Goal: Information Seeking & Learning: Find specific page/section

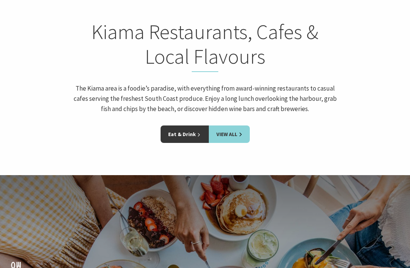
scroll to position [1093, 0]
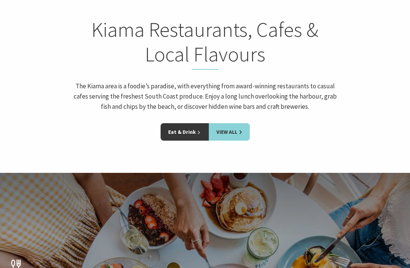
click at [240, 124] on link "View All" at bounding box center [229, 132] width 41 height 17
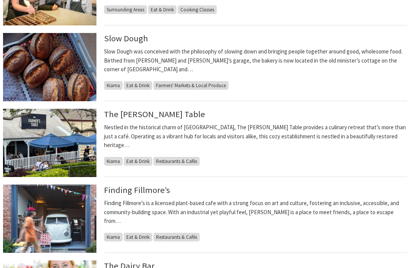
scroll to position [390, 0]
click at [160, 110] on link "The Farmer’s Table" at bounding box center [154, 114] width 101 height 11
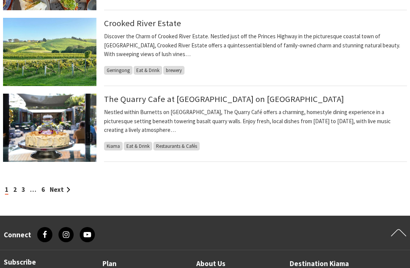
scroll to position [790, 0]
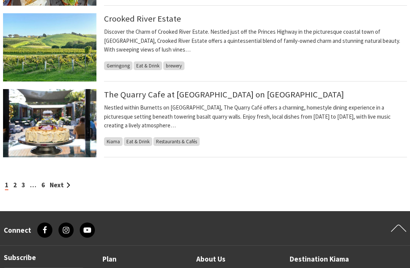
click at [65, 184] on link "Next" at bounding box center [60, 185] width 21 height 8
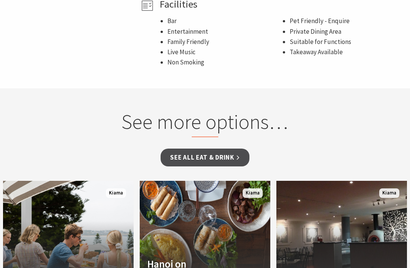
scroll to position [520, 0]
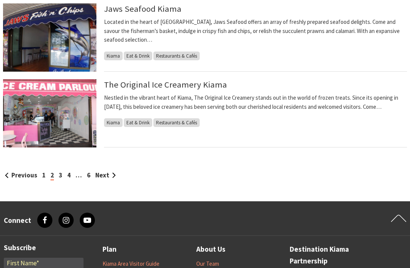
scroll to position [808, 0]
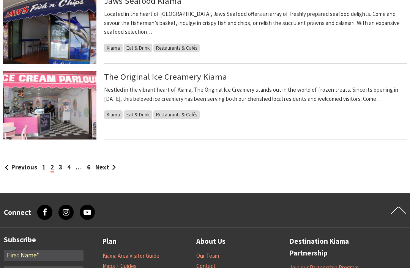
click at [110, 166] on link "Next" at bounding box center [105, 167] width 21 height 8
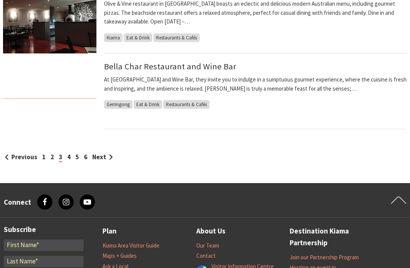
scroll to position [827, 0]
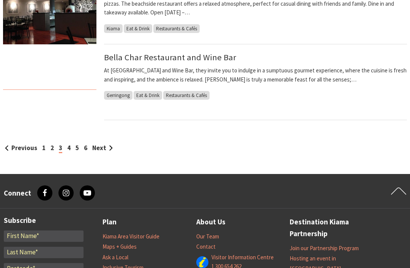
click at [111, 151] on link "Next" at bounding box center [102, 148] width 21 height 8
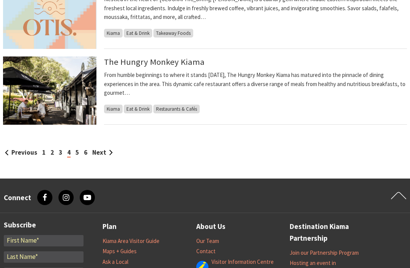
scroll to position [825, 0]
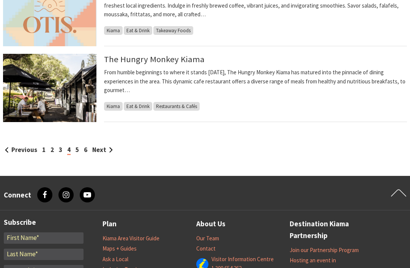
click at [103, 150] on link "Next" at bounding box center [102, 150] width 21 height 8
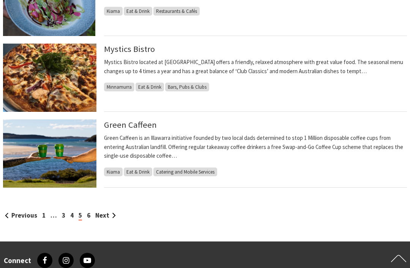
scroll to position [761, 0]
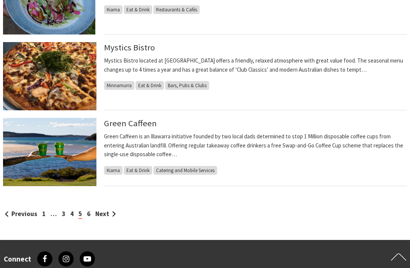
click at [109, 213] on link "Next" at bounding box center [105, 214] width 21 height 8
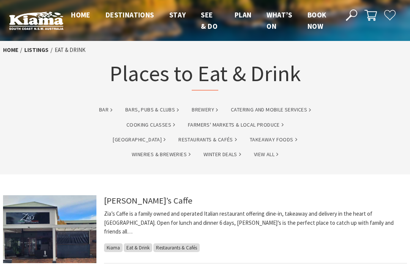
click at [202, 36] on header "Open Nav Close Nav Home Destinations Towns & Villages Kiama Gerringong Gerroa J…" at bounding box center [205, 20] width 410 height 41
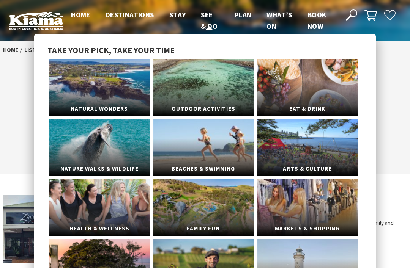
click at [211, 29] on link "See & Do" at bounding box center [209, 20] width 17 height 21
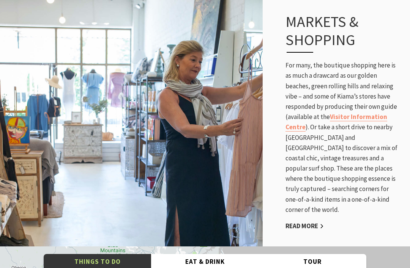
scroll to position [1377, 0]
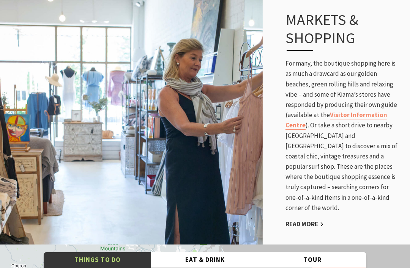
click at [311, 220] on link "Read More" at bounding box center [305, 224] width 38 height 9
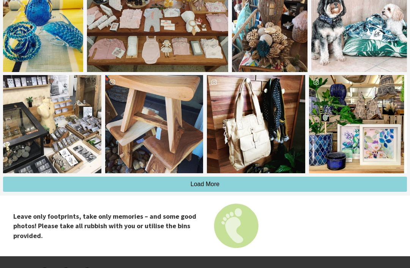
scroll to position [1330, 0]
click at [248, 184] on button "Load More" at bounding box center [205, 184] width 404 height 15
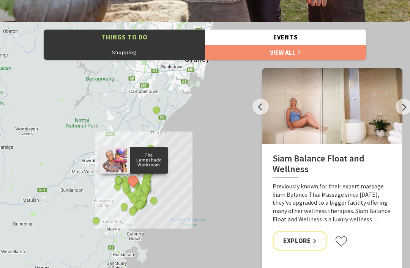
scroll to position [792, 0]
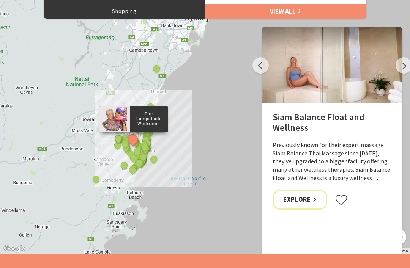
click at [404, 69] on button "Next" at bounding box center [404, 65] width 16 height 16
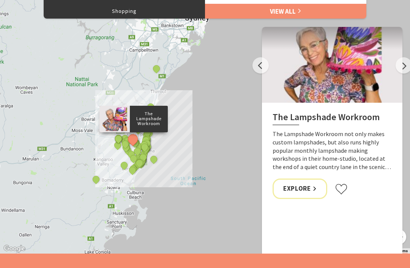
click at [404, 65] on button "Next" at bounding box center [404, 65] width 16 height 16
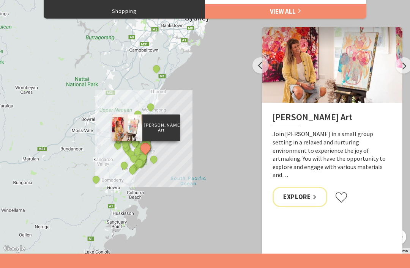
click at [398, 66] on button "Next" at bounding box center [404, 65] width 16 height 16
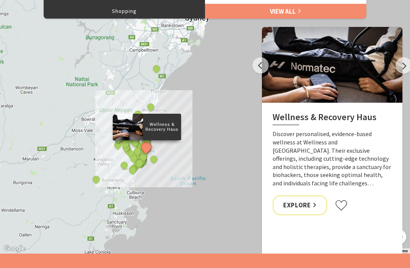
click at [399, 65] on button "Next" at bounding box center [404, 65] width 16 height 16
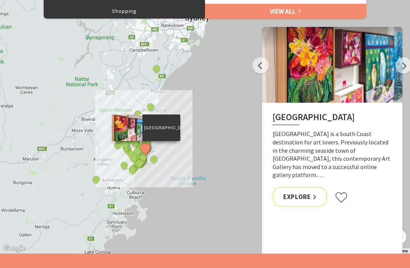
click at [400, 65] on button "Next" at bounding box center [404, 65] width 16 height 16
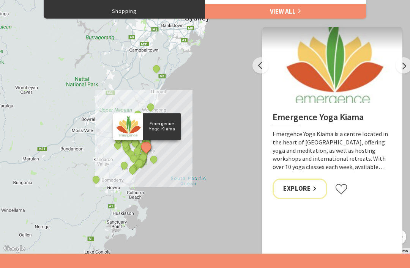
click at [401, 66] on button "Next" at bounding box center [404, 65] width 16 height 16
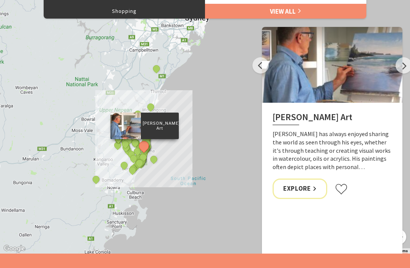
click at [400, 64] on button "Next" at bounding box center [404, 65] width 16 height 16
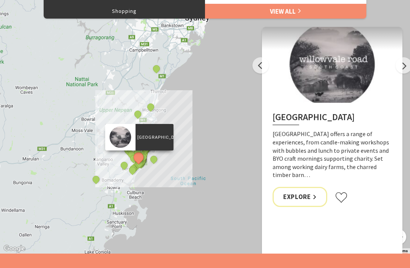
click at [405, 66] on button "Next" at bounding box center [404, 65] width 16 height 16
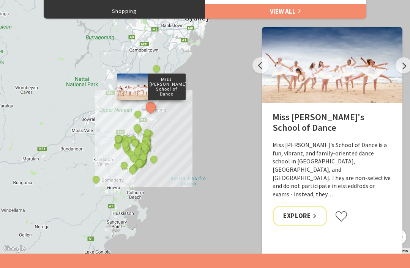
click at [403, 65] on button "Next" at bounding box center [404, 65] width 16 height 16
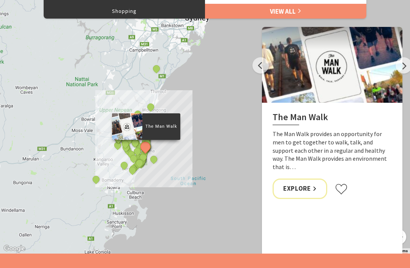
click at [402, 65] on button "Next" at bounding box center [404, 65] width 16 height 16
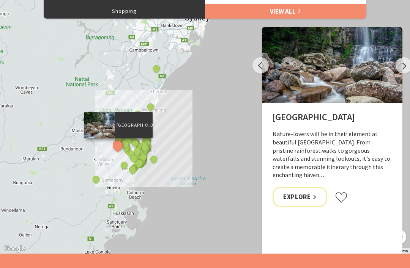
click at [404, 65] on button "Next" at bounding box center [404, 65] width 16 height 16
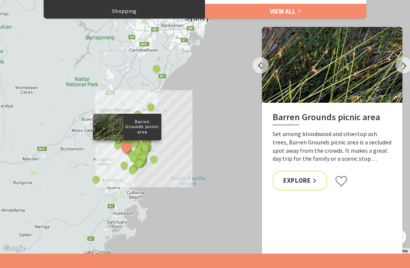
click at [399, 65] on button "Next" at bounding box center [404, 65] width 16 height 16
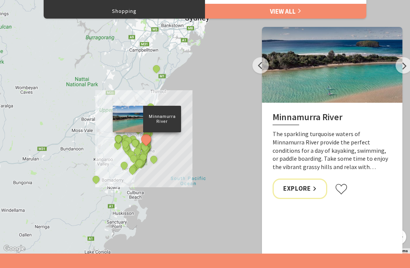
click at [401, 66] on button "Next" at bounding box center [404, 65] width 16 height 16
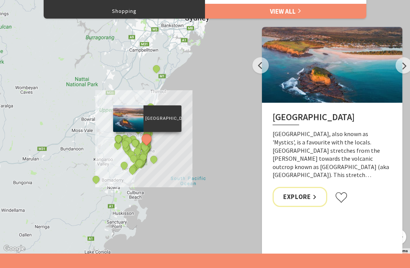
click at [403, 66] on button "Next" at bounding box center [404, 65] width 16 height 16
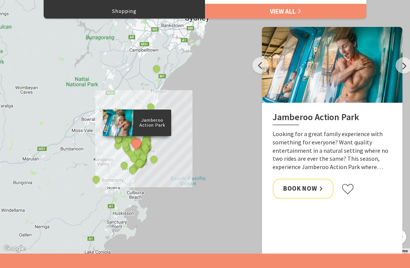
click at [398, 67] on button "Next" at bounding box center [404, 65] width 16 height 16
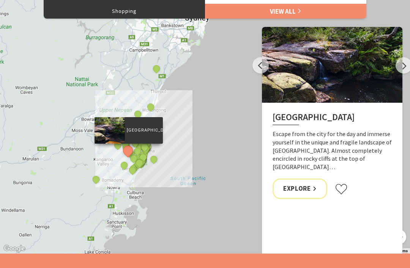
click at [399, 66] on button "Next" at bounding box center [404, 65] width 16 height 16
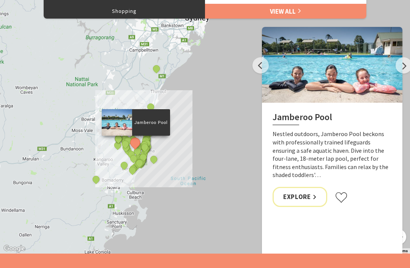
click at [396, 68] on button "Next" at bounding box center [404, 65] width 16 height 16
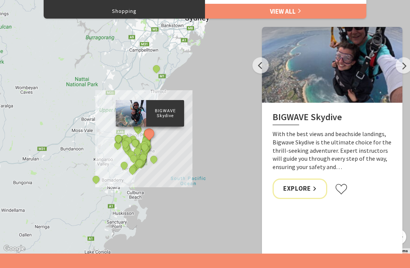
click at [398, 67] on button "Next" at bounding box center [404, 65] width 16 height 16
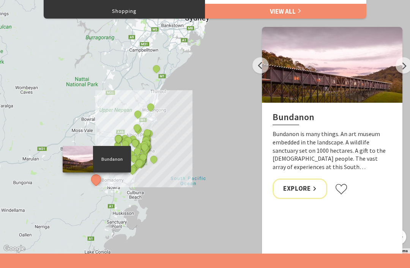
click at [398, 68] on button "Next" at bounding box center [404, 65] width 16 height 16
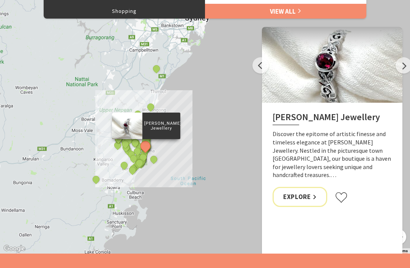
click at [401, 66] on button "Next" at bounding box center [404, 65] width 16 height 16
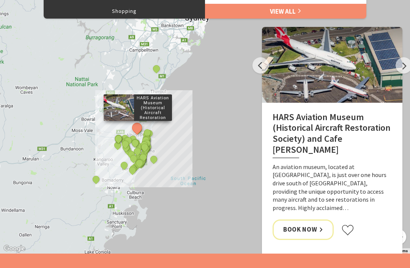
click at [400, 65] on button "Next" at bounding box center [404, 65] width 16 height 16
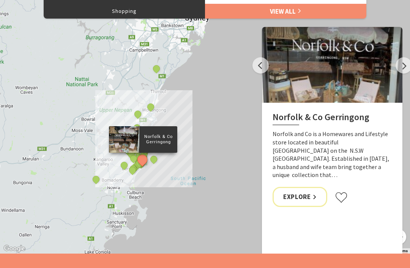
click at [397, 68] on button "Next" at bounding box center [404, 65] width 16 height 16
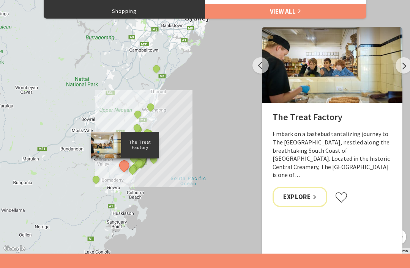
click at [398, 68] on button "Next" at bounding box center [404, 65] width 16 height 16
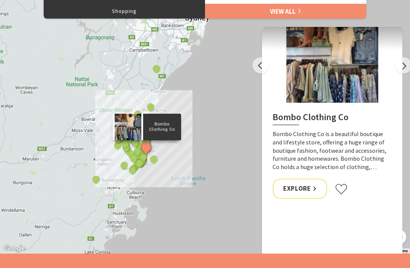
click at [397, 68] on button "Next" at bounding box center [404, 65] width 16 height 16
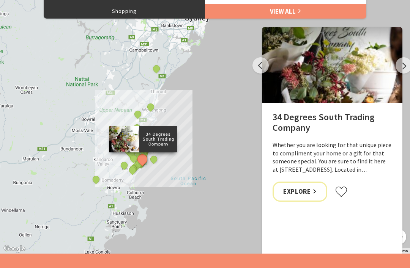
click at [396, 69] on button "Next" at bounding box center [404, 65] width 16 height 16
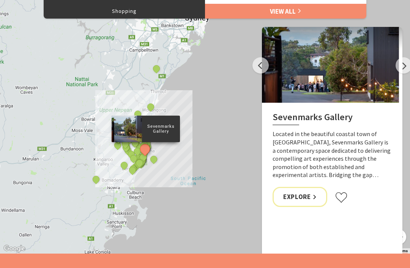
click at [396, 69] on button "Next" at bounding box center [404, 65] width 16 height 16
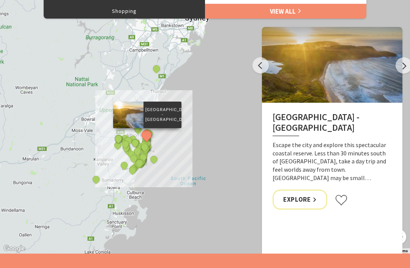
click at [397, 67] on button "Next" at bounding box center [404, 65] width 16 height 16
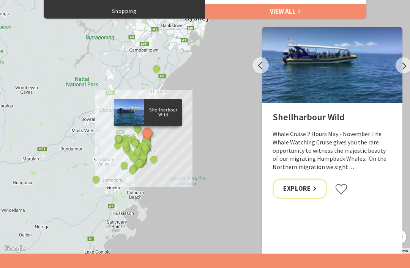
click at [395, 68] on div at bounding box center [332, 65] width 141 height 76
click at [400, 65] on button "Next" at bounding box center [404, 65] width 16 height 16
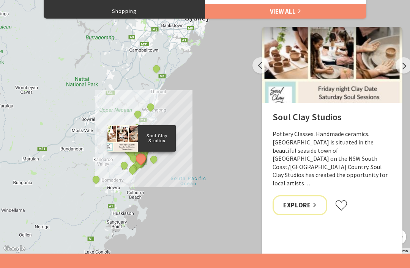
click at [403, 64] on button "Next" at bounding box center [404, 65] width 16 height 16
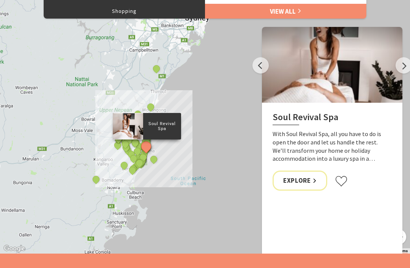
click at [404, 66] on button "Next" at bounding box center [404, 65] width 16 height 16
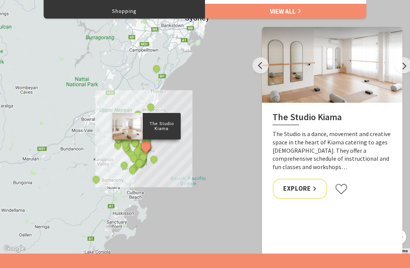
click at [401, 65] on button "Next" at bounding box center [404, 65] width 16 height 16
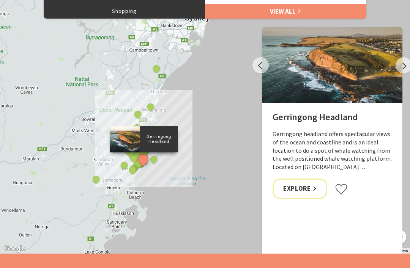
click at [403, 65] on button "Next" at bounding box center [404, 65] width 16 height 16
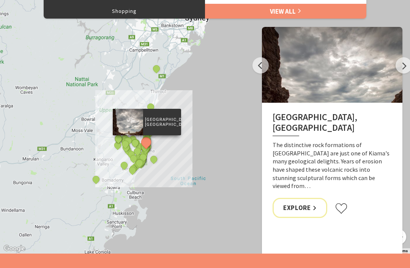
click at [399, 67] on button "Next" at bounding box center [404, 65] width 16 height 16
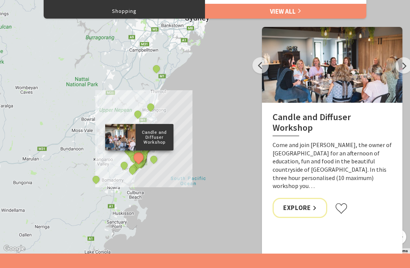
click at [403, 66] on button "Next" at bounding box center [404, 65] width 16 height 16
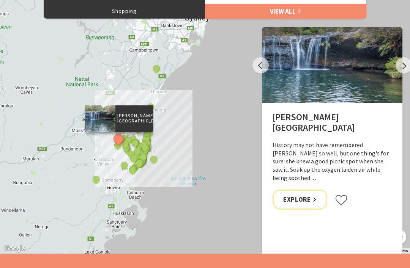
click at [400, 67] on button "Next" at bounding box center [404, 65] width 16 height 16
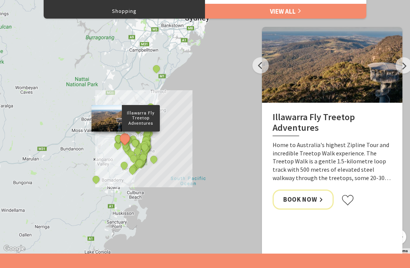
click at [400, 67] on button "Next" at bounding box center [404, 65] width 16 height 16
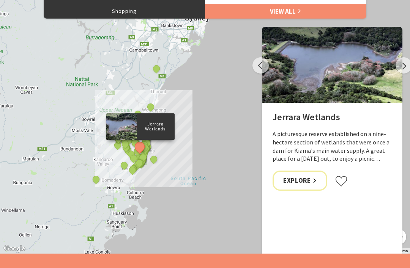
click at [402, 66] on button "Next" at bounding box center [404, 65] width 16 height 16
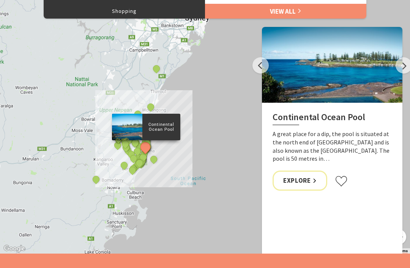
click at [399, 69] on button "Next" at bounding box center [404, 65] width 16 height 16
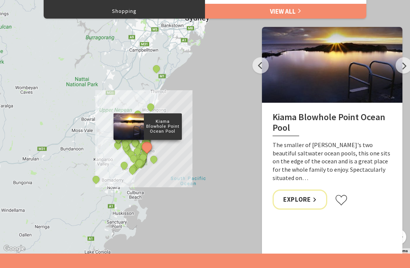
click at [398, 69] on button "Next" at bounding box center [404, 65] width 16 height 16
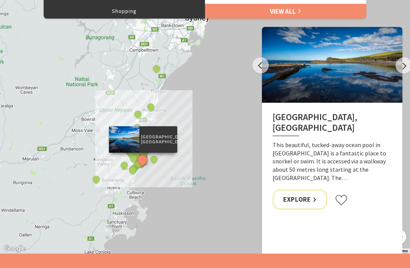
click at [400, 66] on button "Next" at bounding box center [404, 65] width 16 height 16
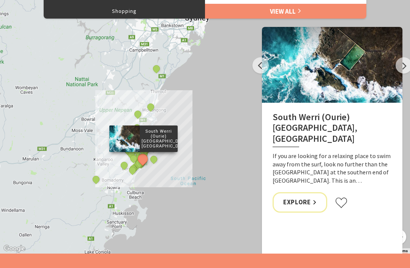
click at [404, 66] on button "Next" at bounding box center [404, 65] width 16 height 16
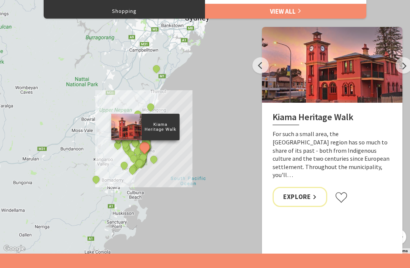
click at [401, 65] on button "Next" at bounding box center [404, 65] width 16 height 16
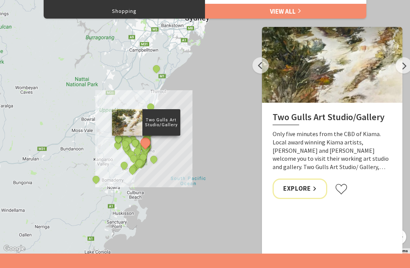
click at [399, 66] on button "Next" at bounding box center [404, 65] width 16 height 16
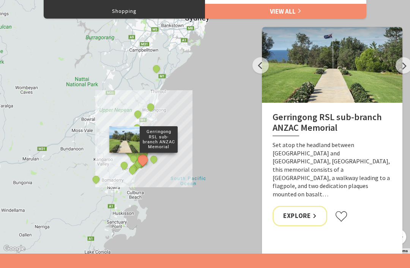
click at [399, 66] on button "Next" at bounding box center [404, 65] width 16 height 16
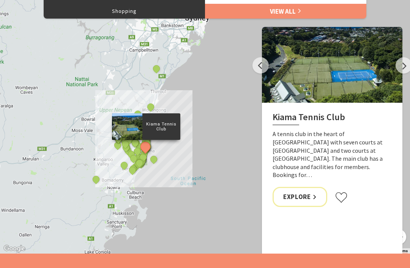
click at [399, 65] on button "Next" at bounding box center [404, 65] width 16 height 16
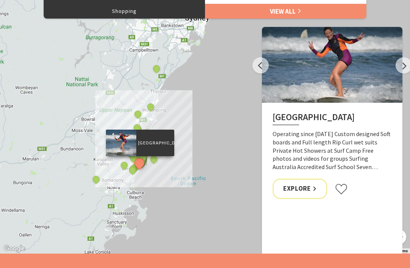
click at [401, 66] on button "Next" at bounding box center [404, 65] width 16 height 16
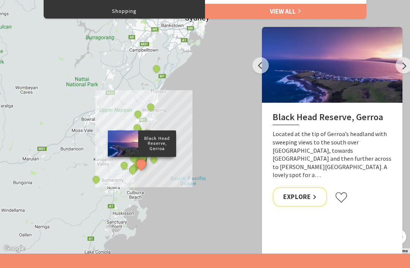
click at [398, 69] on button "Next" at bounding box center [404, 65] width 16 height 16
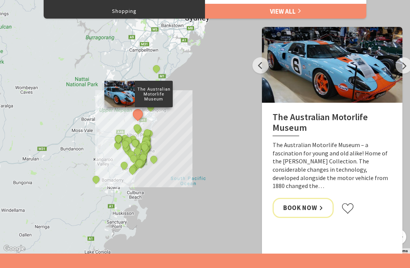
click at [396, 71] on button "Next" at bounding box center [404, 65] width 16 height 16
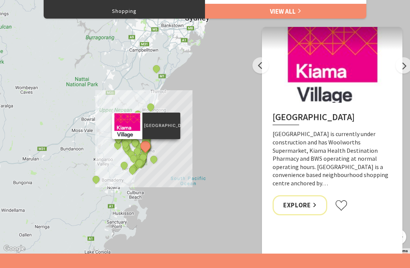
click at [399, 67] on button "Next" at bounding box center [404, 65] width 16 height 16
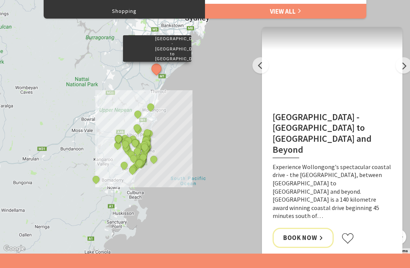
click at [400, 68] on button "Next" at bounding box center [404, 65] width 16 height 16
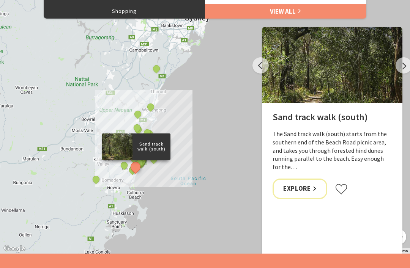
click at [404, 66] on button "Next" at bounding box center [404, 65] width 16 height 16
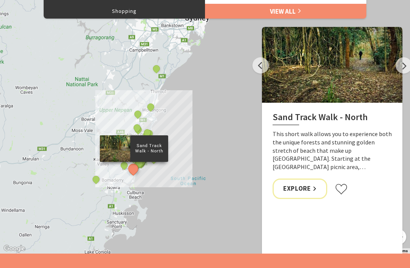
click at [401, 67] on button "Next" at bounding box center [404, 65] width 16 height 16
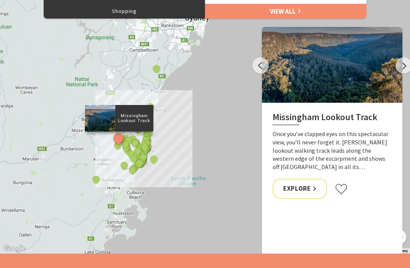
click at [397, 69] on button "Next" at bounding box center [404, 65] width 16 height 16
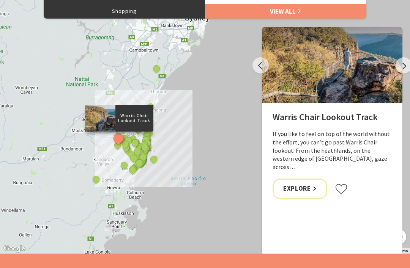
click at [396, 70] on button "Next" at bounding box center [404, 65] width 16 height 16
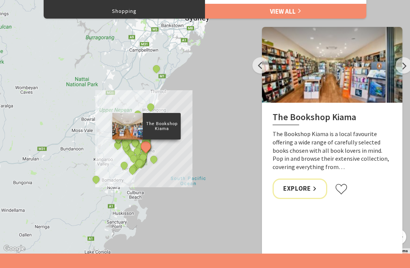
click at [398, 66] on button "Next" at bounding box center [404, 65] width 16 height 16
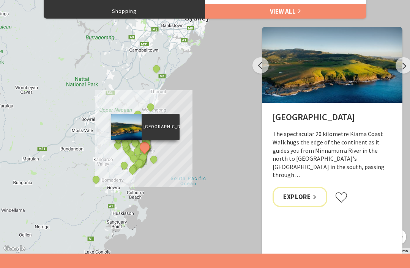
click at [400, 66] on button "Next" at bounding box center [404, 65] width 16 height 16
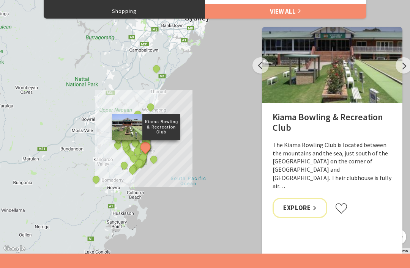
click at [398, 68] on button "Next" at bounding box center [404, 65] width 16 height 16
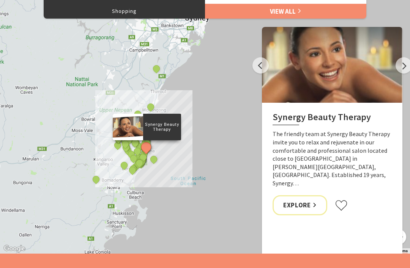
click at [398, 65] on button "Next" at bounding box center [404, 65] width 16 height 16
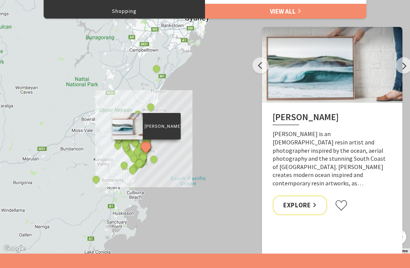
click at [397, 66] on button "Next" at bounding box center [404, 65] width 16 height 16
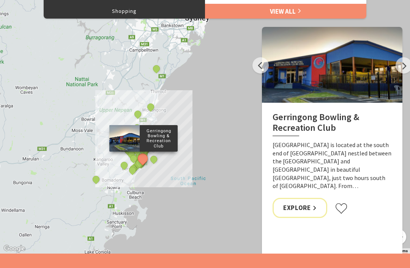
click at [396, 67] on button "Next" at bounding box center [404, 65] width 16 height 16
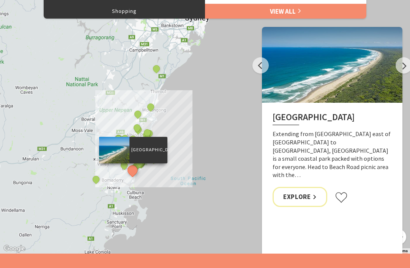
click at [396, 69] on button "Next" at bounding box center [404, 65] width 16 height 16
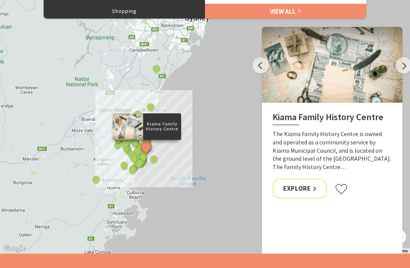
click at [396, 69] on button "Next" at bounding box center [404, 65] width 16 height 16
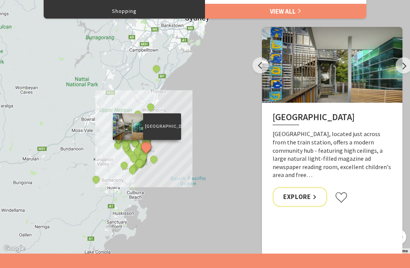
click at [396, 66] on button "Next" at bounding box center [404, 65] width 16 height 16
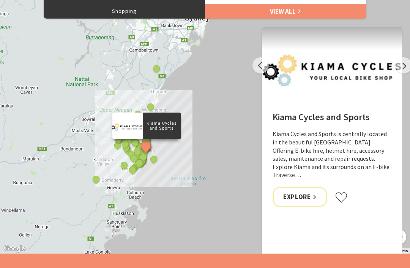
click at [398, 67] on button "Next" at bounding box center [404, 65] width 16 height 16
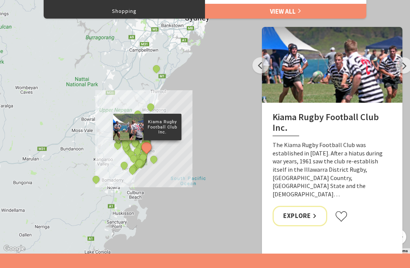
click at [397, 65] on button "Next" at bounding box center [404, 65] width 16 height 16
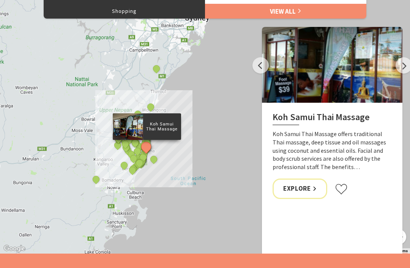
click at [398, 65] on button "Next" at bounding box center [404, 65] width 16 height 16
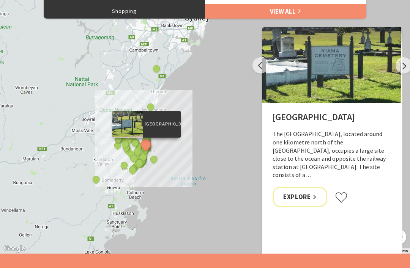
click at [401, 67] on button "Next" at bounding box center [404, 65] width 16 height 16
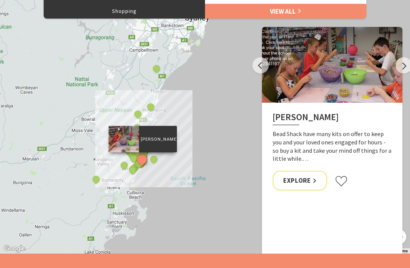
click at [402, 69] on button "Next" at bounding box center [404, 65] width 16 height 16
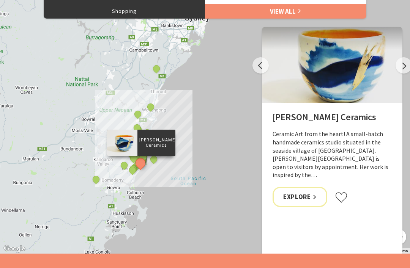
click at [402, 69] on button "Next" at bounding box center [404, 65] width 16 height 16
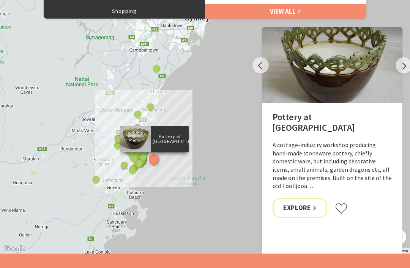
click at [401, 69] on button "Next" at bounding box center [404, 65] width 16 height 16
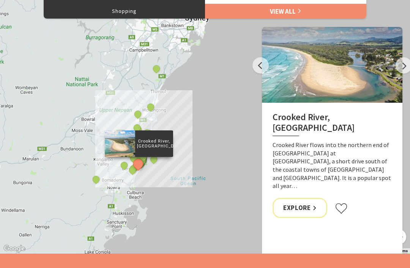
click at [399, 69] on button "Next" at bounding box center [404, 65] width 16 height 16
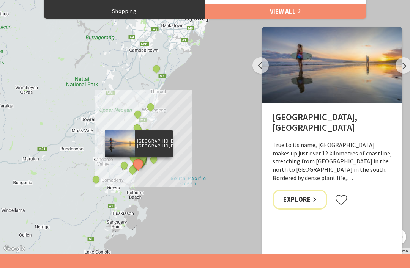
click at [403, 67] on button "Next" at bounding box center [404, 65] width 16 height 16
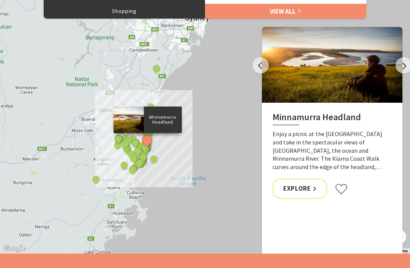
click at [398, 69] on button "Next" at bounding box center [404, 65] width 16 height 16
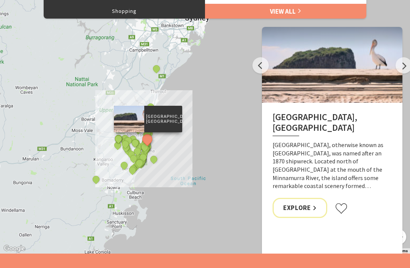
click at [399, 68] on button "Next" at bounding box center [404, 65] width 16 height 16
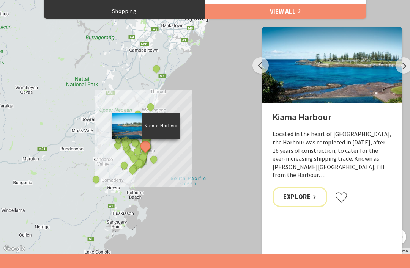
click at [400, 67] on button "Next" at bounding box center [404, 65] width 16 height 16
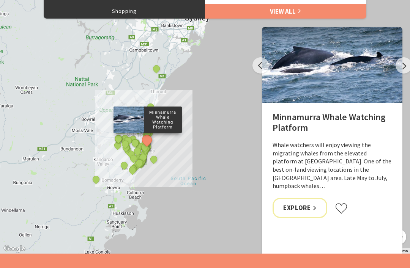
click at [398, 71] on div at bounding box center [332, 65] width 141 height 76
click at [406, 63] on button "Next" at bounding box center [404, 65] width 16 height 16
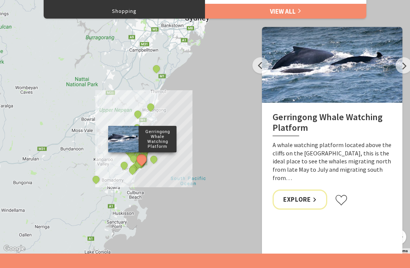
click at [399, 68] on button "Next" at bounding box center [404, 65] width 16 height 16
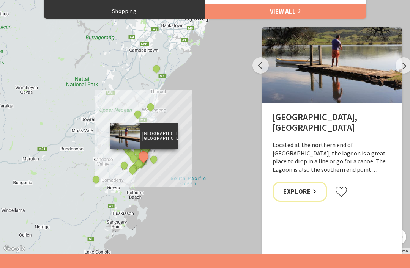
click at [398, 68] on button "Next" at bounding box center [404, 65] width 16 height 16
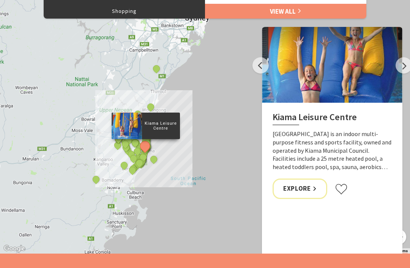
click at [401, 66] on button "Next" at bounding box center [404, 65] width 16 height 16
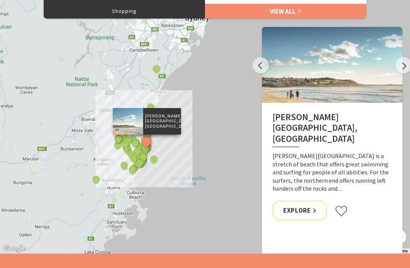
click at [398, 66] on button "Next" at bounding box center [404, 65] width 16 height 16
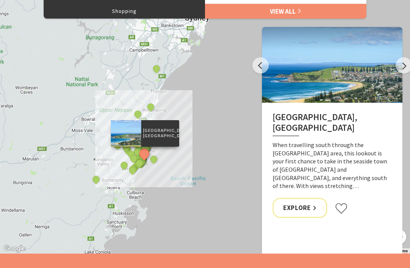
click at [408, 70] on button "Next" at bounding box center [404, 65] width 16 height 16
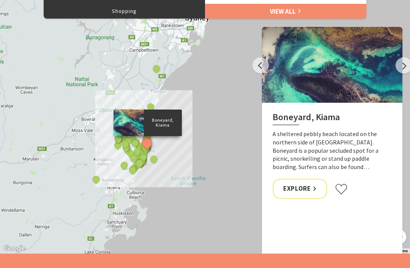
click at [402, 71] on button "Next" at bounding box center [404, 65] width 16 height 16
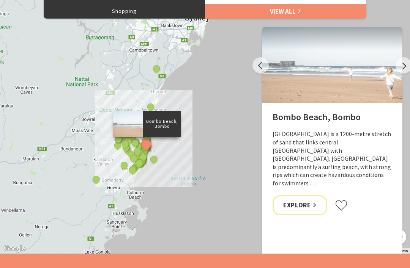
click at [405, 68] on button "Next" at bounding box center [404, 65] width 16 height 16
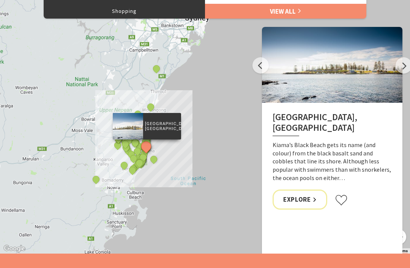
click at [406, 68] on button "Next" at bounding box center [404, 65] width 16 height 16
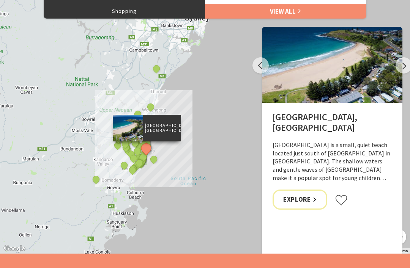
click at [404, 67] on button "Next" at bounding box center [404, 65] width 16 height 16
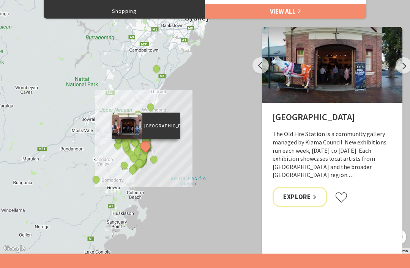
click at [396, 70] on button "Next" at bounding box center [404, 65] width 16 height 16
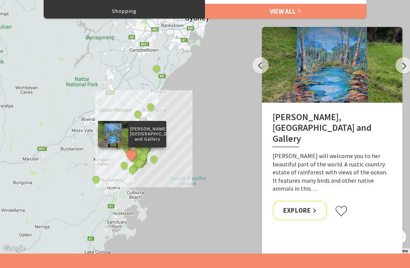
click at [397, 72] on div at bounding box center [332, 65] width 141 height 76
click at [404, 67] on button "Next" at bounding box center [404, 65] width 16 height 16
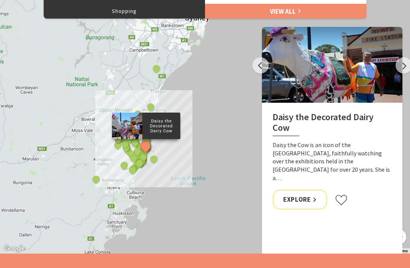
click at [397, 71] on button "Next" at bounding box center [404, 65] width 16 height 16
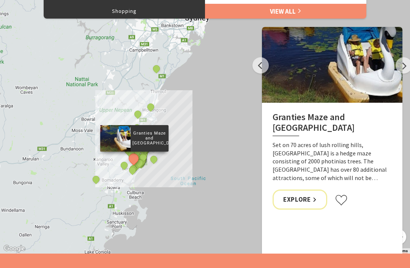
click at [399, 68] on button "Next" at bounding box center [404, 65] width 16 height 16
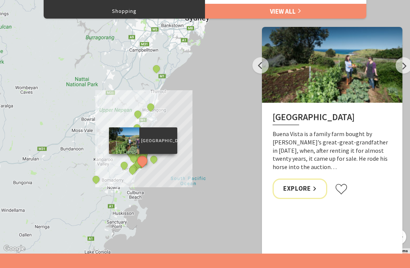
click at [399, 66] on button "Next" at bounding box center [404, 65] width 16 height 16
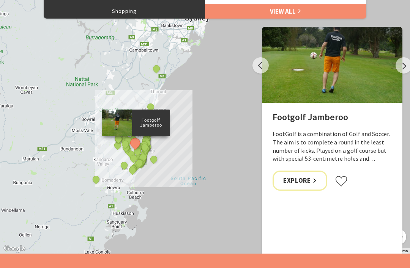
click at [397, 66] on button "Next" at bounding box center [404, 65] width 16 height 16
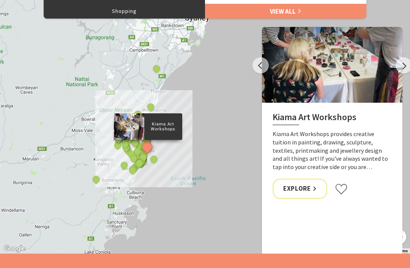
click at [265, 66] on button "Previous" at bounding box center [261, 65] width 16 height 16
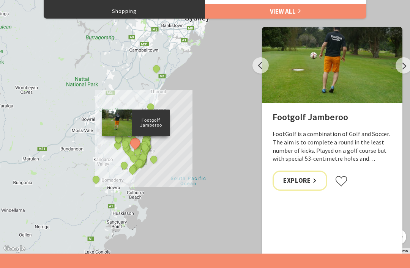
click at [404, 66] on button "Next" at bounding box center [404, 65] width 16 height 16
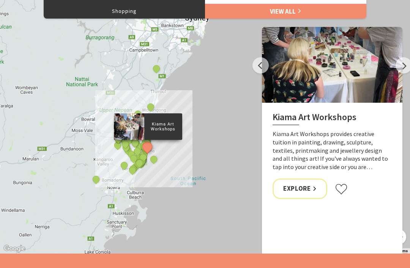
click at [406, 66] on button "Next" at bounding box center [404, 65] width 16 height 16
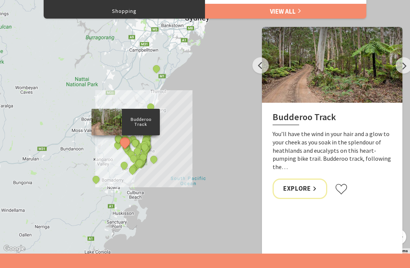
click at [401, 66] on button "Next" at bounding box center [404, 65] width 16 height 16
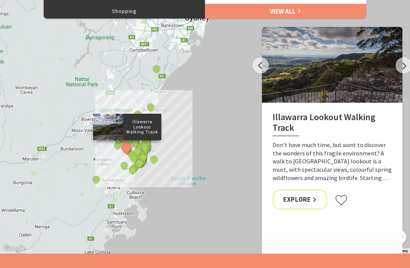
click at [399, 65] on button "Next" at bounding box center [404, 65] width 16 height 16
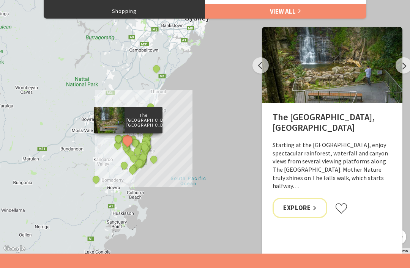
click at [400, 68] on button "Next" at bounding box center [404, 65] width 16 height 16
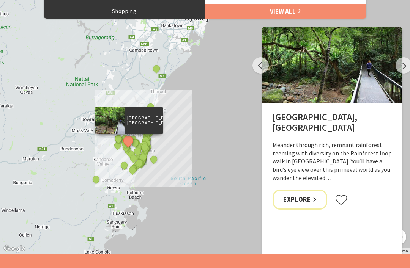
click at [398, 69] on button "Next" at bounding box center [404, 65] width 16 height 16
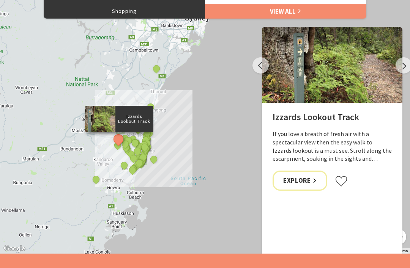
click at [396, 69] on button "Next" at bounding box center [404, 65] width 16 height 16
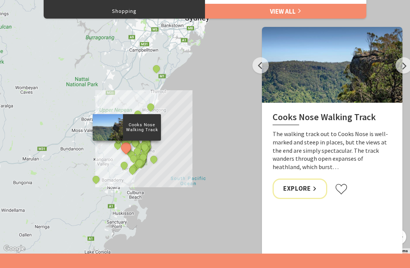
click at [395, 68] on div at bounding box center [332, 65] width 141 height 76
click at [398, 69] on button "Next" at bounding box center [404, 65] width 16 height 16
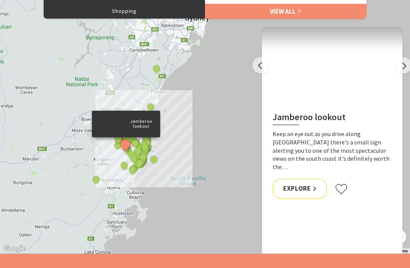
click at [400, 68] on button "Next" at bounding box center [404, 65] width 16 height 16
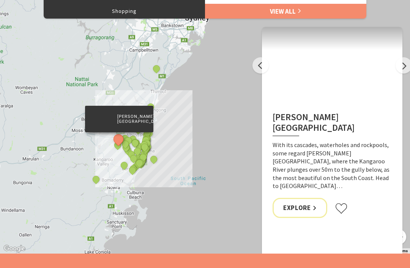
click at [402, 71] on button "Next" at bounding box center [404, 65] width 16 height 16
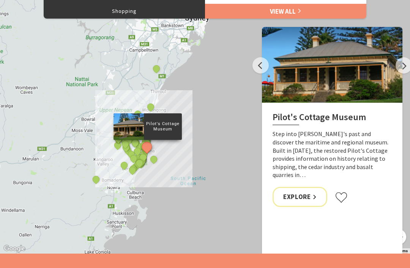
click at [398, 71] on button "Next" at bounding box center [404, 65] width 16 height 16
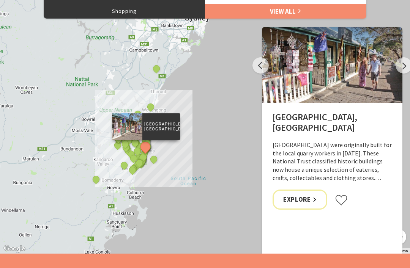
click at [399, 68] on button "Next" at bounding box center [404, 65] width 16 height 16
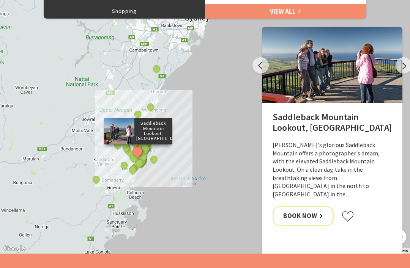
click at [399, 69] on button "Next" at bounding box center [404, 65] width 16 height 16
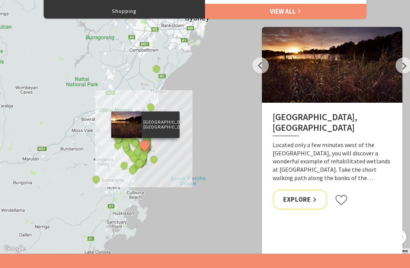
click at [402, 68] on button "Next" at bounding box center [404, 65] width 16 height 16
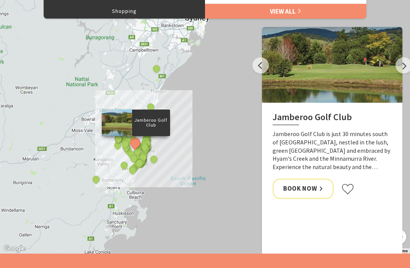
click at [399, 69] on button "Next" at bounding box center [404, 65] width 16 height 16
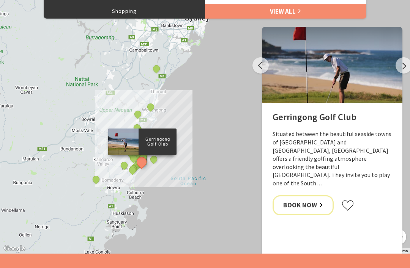
click at [399, 69] on button "Next" at bounding box center [404, 65] width 16 height 16
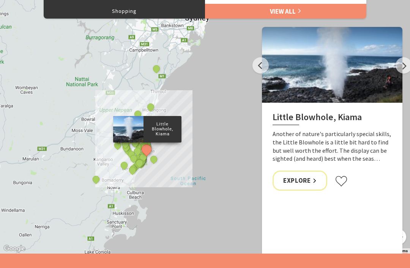
click at [397, 69] on button "Next" at bounding box center [404, 65] width 16 height 16
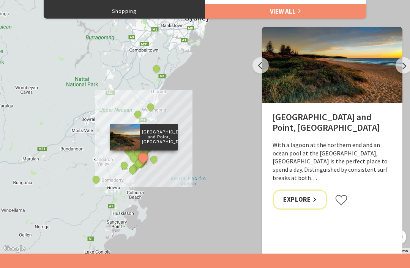
click at [397, 69] on button "Next" at bounding box center [404, 65] width 16 height 16
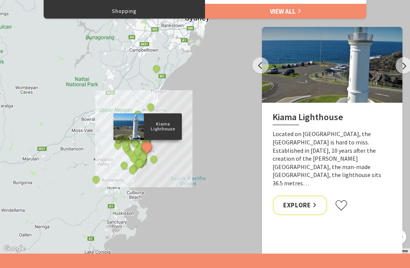
click at [395, 70] on div at bounding box center [332, 65] width 141 height 76
click at [399, 66] on button "Next" at bounding box center [404, 65] width 16 height 16
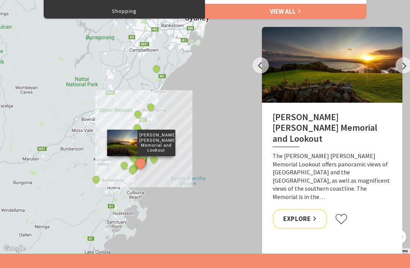
click at [398, 68] on button "Next" at bounding box center [404, 65] width 16 height 16
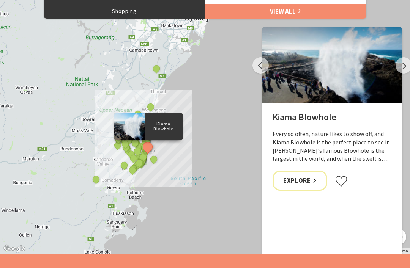
click at [398, 66] on button "Next" at bounding box center [404, 65] width 16 height 16
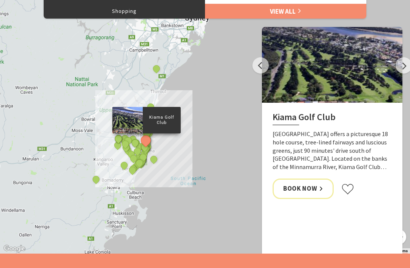
click at [396, 67] on button "Next" at bounding box center [404, 65] width 16 height 16
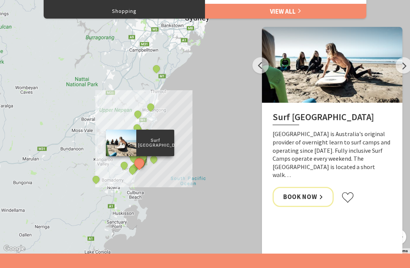
click at [394, 69] on div at bounding box center [332, 65] width 141 height 76
click at [401, 66] on button "Next" at bounding box center [404, 65] width 16 height 16
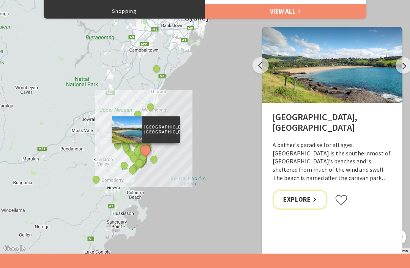
click at [399, 65] on button "Next" at bounding box center [404, 65] width 16 height 16
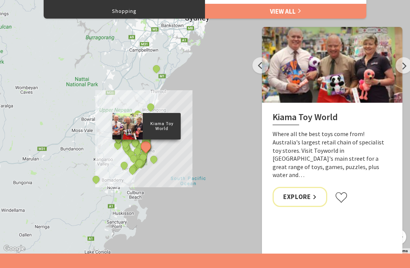
click at [398, 65] on button "Next" at bounding box center [404, 65] width 16 height 16
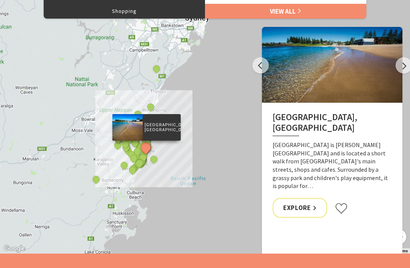
click at [268, 66] on button "Previous" at bounding box center [261, 65] width 16 height 16
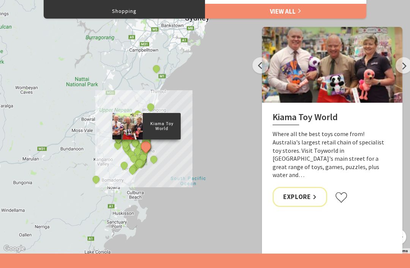
click at [400, 69] on button "Next" at bounding box center [404, 65] width 16 height 16
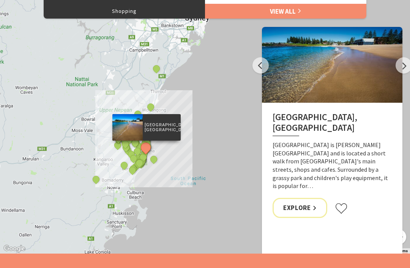
click at [400, 69] on button "Next" at bounding box center [404, 65] width 16 height 16
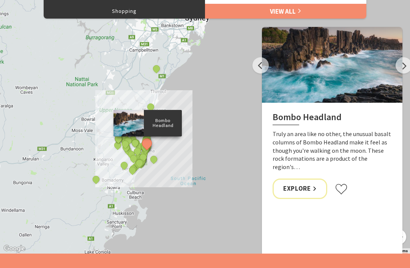
click at [398, 72] on div at bounding box center [332, 65] width 141 height 76
click at [400, 66] on button "Next" at bounding box center [404, 65] width 16 height 16
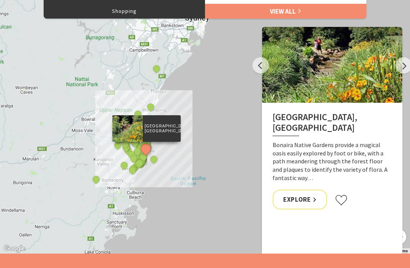
click at [396, 69] on button "Next" at bounding box center [404, 65] width 16 height 16
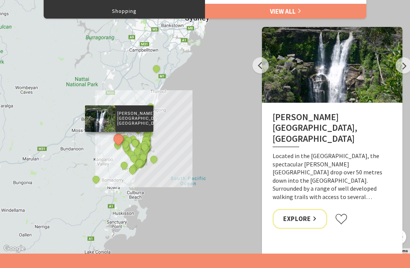
click at [395, 71] on div at bounding box center [332, 65] width 141 height 76
click at [400, 65] on button "Next" at bounding box center [404, 65] width 16 height 16
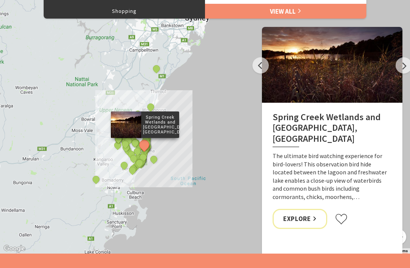
click at [404, 67] on button "Next" at bounding box center [404, 65] width 16 height 16
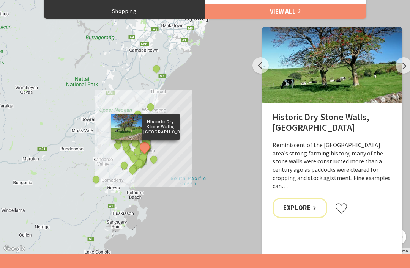
click at [405, 66] on button "Next" at bounding box center [404, 65] width 16 height 16
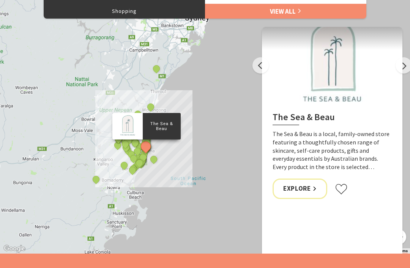
click at [403, 67] on button "Next" at bounding box center [404, 65] width 16 height 16
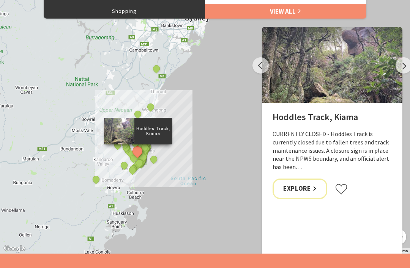
click at [403, 66] on button "Next" at bounding box center [404, 65] width 16 height 16
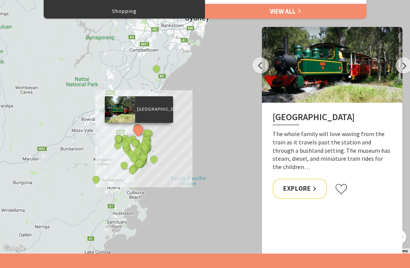
click at [403, 67] on button "Next" at bounding box center [404, 65] width 16 height 16
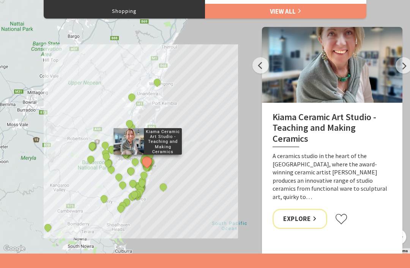
click at [172, 138] on p "Kiama Ceramic Art Studio - Teaching and Making Ceramics" at bounding box center [163, 141] width 38 height 27
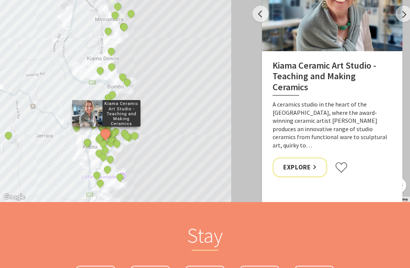
scroll to position [845, 0]
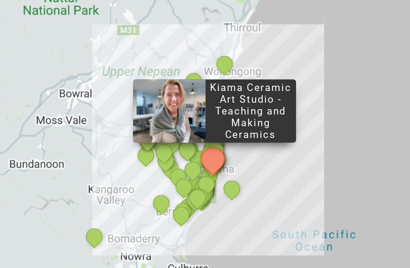
click at [138, 100] on button "See detail about Werri Beach and Point, Gerringong" at bounding box center [143, 105] width 10 height 10
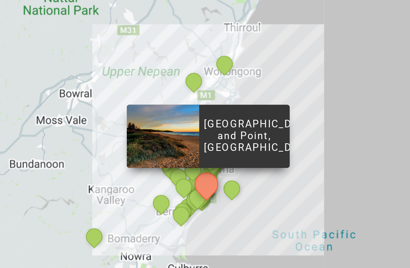
click at [140, 90] on button "See detail about Historic Dry Stone Walls, Kiama" at bounding box center [145, 95] width 10 height 10
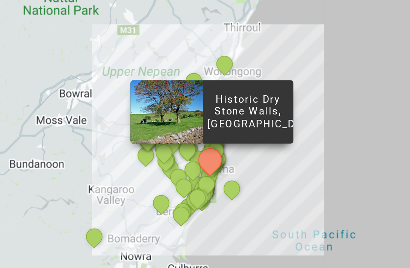
click at [140, 90] on div "Historic Dry Stone Walls, Kiama" at bounding box center [145, 95] width 11 height 11
click at [130, 85] on div "Jamberoo Golf Club" at bounding box center [135, 90] width 11 height 11
click at [133, 93] on button "See detail about Saddleback Mountain Lookout, Kiama" at bounding box center [138, 98] width 10 height 10
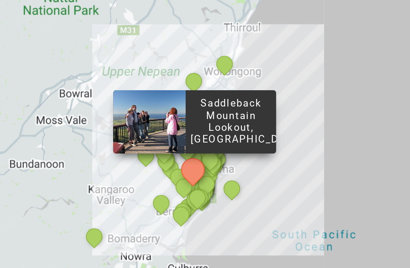
click at [140, 90] on button "See detail about Historic Dry Stone Walls, Kiama" at bounding box center [145, 95] width 10 height 10
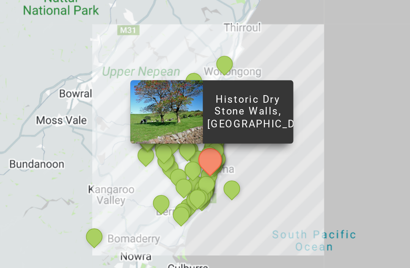
click at [139, 87] on div "Spring Creek Wetlands and Bird Hide, Kiama" at bounding box center [144, 92] width 11 height 11
click at [141, 91] on div "Bonaira Native Gardens, Kiama" at bounding box center [146, 96] width 11 height 11
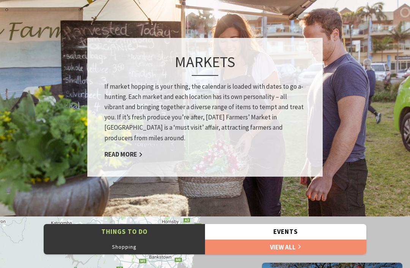
scroll to position [556, 0]
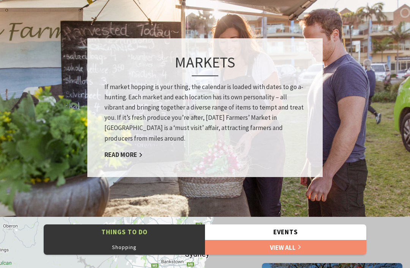
click at [137, 153] on link "Read More" at bounding box center [123, 155] width 38 height 9
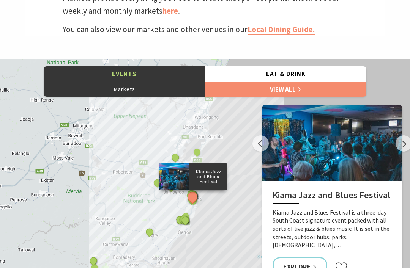
scroll to position [341, 0]
click at [405, 146] on button "Next" at bounding box center [404, 144] width 16 height 16
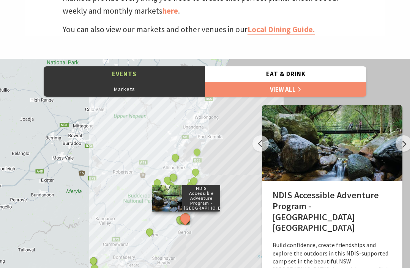
click at [394, 144] on div at bounding box center [332, 143] width 141 height 76
click at [395, 149] on div at bounding box center [332, 143] width 141 height 76
click at [398, 146] on button "Next" at bounding box center [404, 144] width 16 height 16
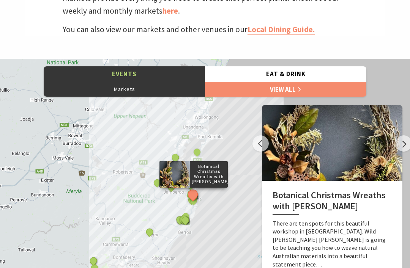
click at [401, 143] on button "Next" at bounding box center [404, 144] width 16 height 16
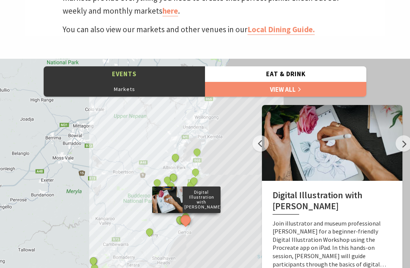
click at [399, 143] on button "Next" at bounding box center [404, 144] width 16 height 16
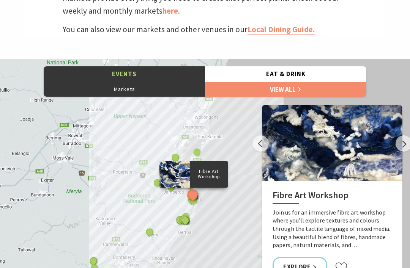
click at [397, 142] on button "Next" at bounding box center [404, 144] width 16 height 16
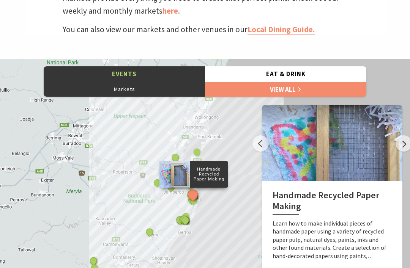
click at [397, 141] on button "Next" at bounding box center [404, 144] width 16 height 16
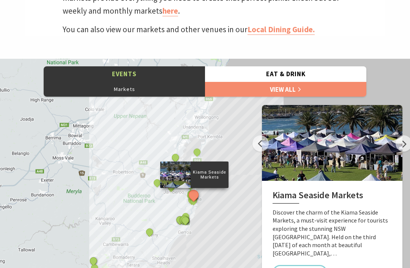
click at [396, 141] on button "Next" at bounding box center [404, 144] width 16 height 16
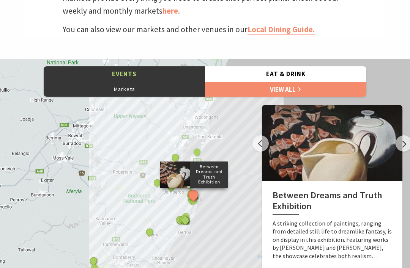
click at [396, 140] on button "Next" at bounding box center [404, 144] width 16 height 16
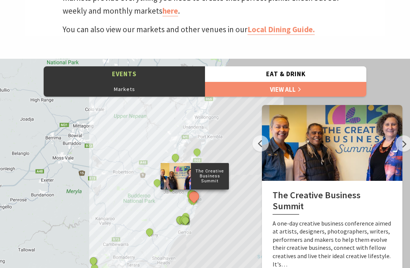
click at [397, 137] on button "Next" at bounding box center [404, 144] width 16 height 16
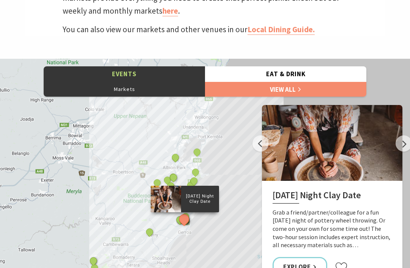
click at [397, 136] on button "Next" at bounding box center [404, 144] width 16 height 16
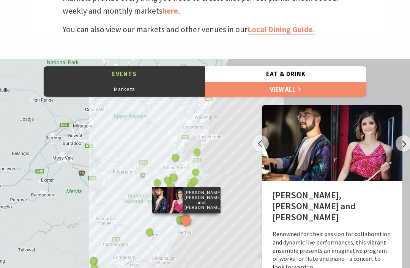
click at [396, 136] on button "Next" at bounding box center [404, 144] width 16 height 16
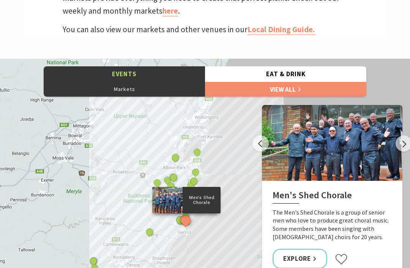
click at [396, 136] on button "Next" at bounding box center [404, 144] width 16 height 16
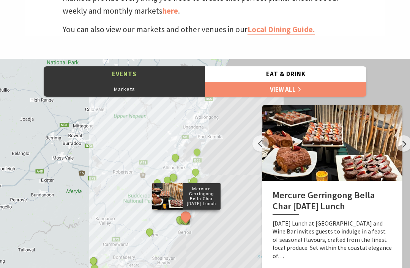
click at [396, 136] on button "Next" at bounding box center [404, 144] width 16 height 16
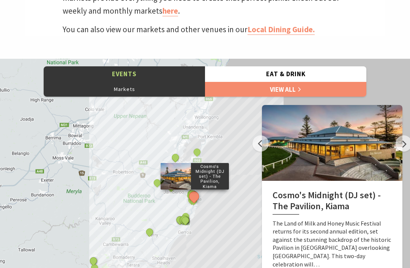
click at [396, 136] on button "Next" at bounding box center [404, 144] width 16 height 16
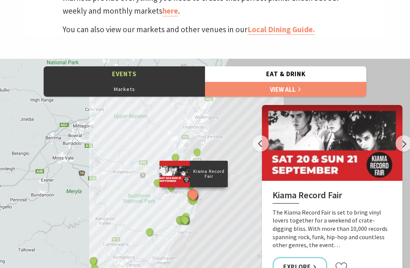
click at [396, 136] on button "Next" at bounding box center [404, 144] width 16 height 16
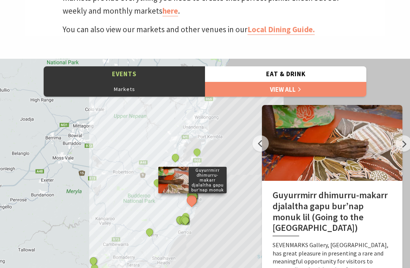
click at [395, 137] on div at bounding box center [332, 143] width 141 height 76
click at [399, 141] on button "Next" at bounding box center [404, 144] width 16 height 16
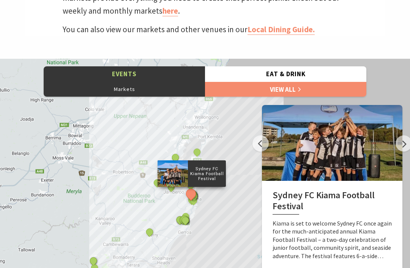
click at [399, 140] on button "Next" at bounding box center [404, 144] width 16 height 16
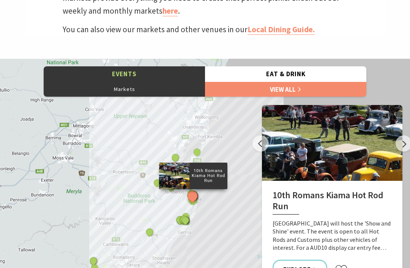
click at [396, 144] on button "Next" at bounding box center [404, 144] width 16 height 16
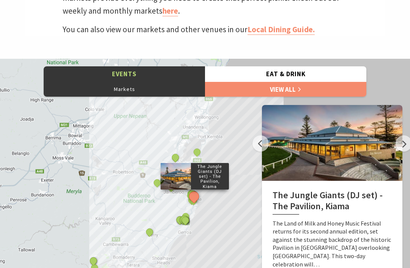
click at [396, 144] on button "Next" at bounding box center [404, 144] width 16 height 16
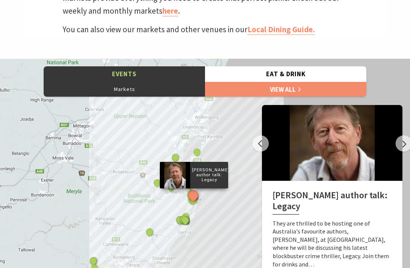
click at [395, 145] on div at bounding box center [332, 143] width 141 height 76
click at [398, 142] on button "Next" at bounding box center [404, 144] width 16 height 16
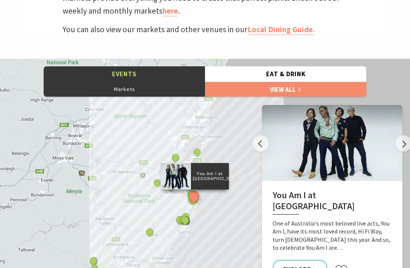
click at [399, 143] on button "Next" at bounding box center [404, 144] width 16 height 16
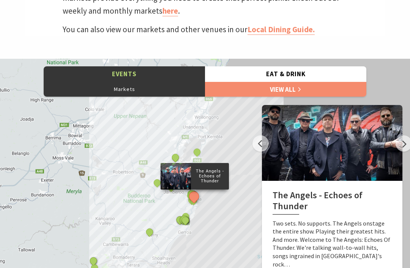
click at [397, 144] on button "Next" at bounding box center [404, 144] width 16 height 16
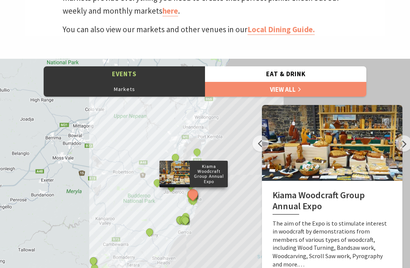
click at [398, 146] on button "Next" at bounding box center [404, 144] width 16 height 16
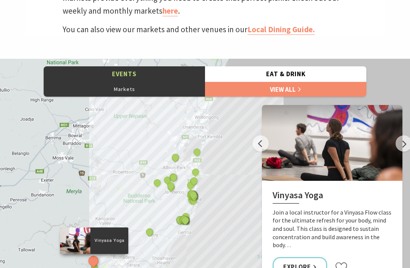
click at [396, 145] on button "Next" at bounding box center [404, 144] width 16 height 16
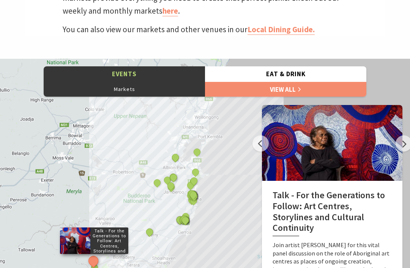
click at [398, 142] on button "Next" at bounding box center [404, 144] width 16 height 16
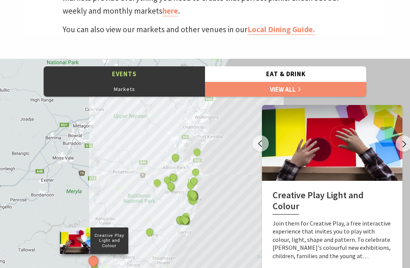
click at [397, 141] on button "Next" at bounding box center [404, 144] width 16 height 16
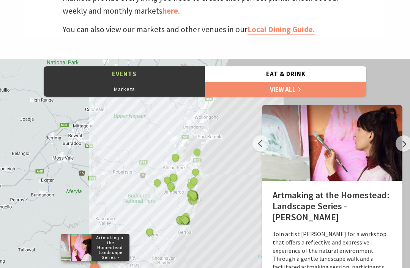
click at [397, 139] on button "Next" at bounding box center [404, 144] width 16 height 16
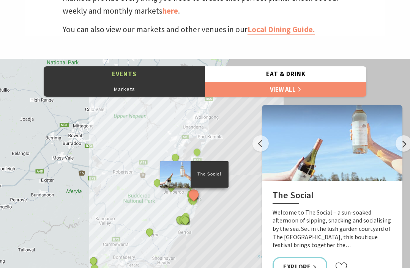
click at [398, 142] on button "Next" at bounding box center [404, 144] width 16 height 16
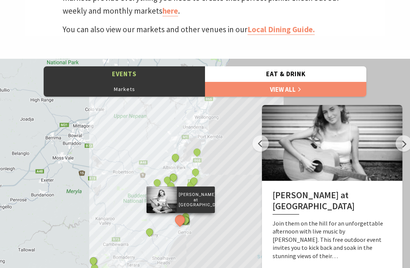
click at [398, 142] on button "Next" at bounding box center [404, 144] width 16 height 16
click at [399, 139] on button "Next" at bounding box center [404, 144] width 16 height 16
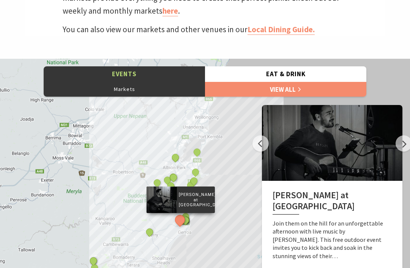
click at [398, 140] on button "Next" at bounding box center [404, 144] width 16 height 16
click at [397, 145] on button "Next" at bounding box center [404, 144] width 16 height 16
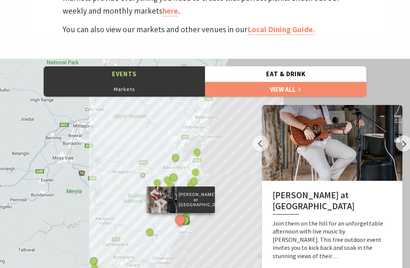
click at [397, 144] on button "Next" at bounding box center [404, 144] width 16 height 16
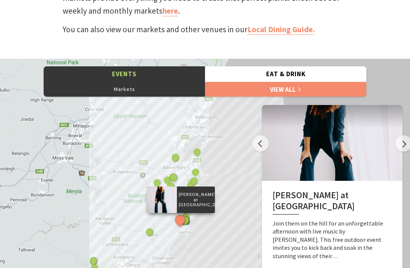
click at [395, 144] on div at bounding box center [332, 143] width 141 height 76
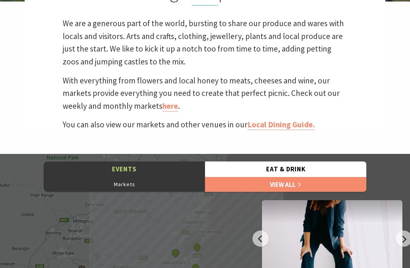
scroll to position [246, 0]
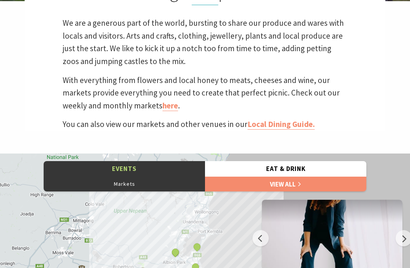
click at [174, 102] on link "here" at bounding box center [171, 106] width 16 height 11
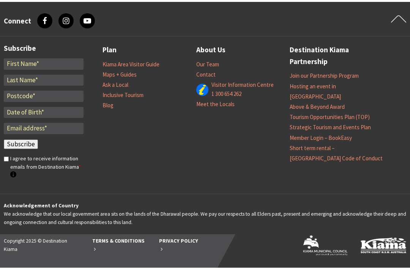
scroll to position [1716, 0]
